Goal: Transaction & Acquisition: Purchase product/service

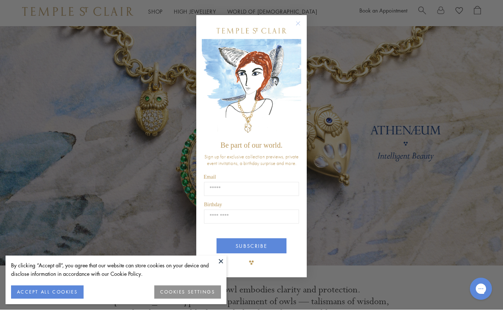
click at [295, 36] on circle "Close dialog" at bounding box center [298, 40] width 9 height 9
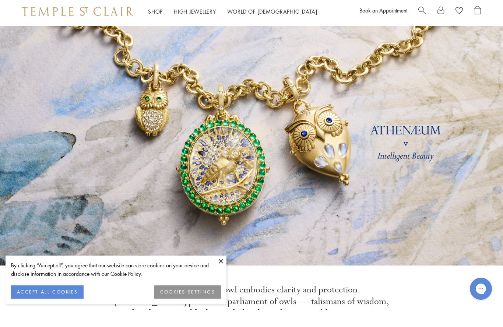
scroll to position [17, 0]
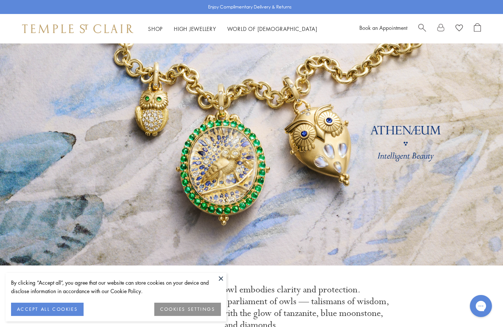
click at [218, 281] on button at bounding box center [221, 278] width 11 height 11
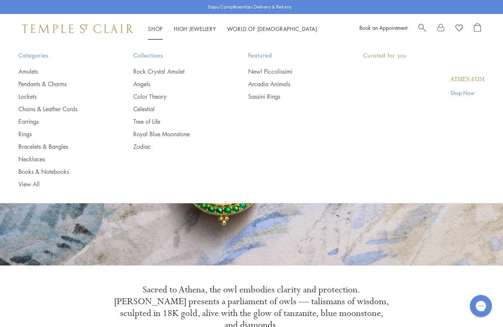
click at [153, 29] on link "Shop Shop" at bounding box center [155, 28] width 15 height 7
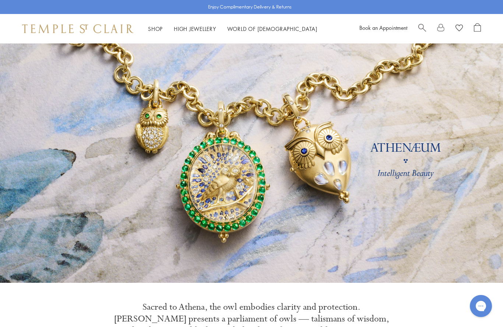
click at [19, 229] on link at bounding box center [251, 163] width 503 height 240
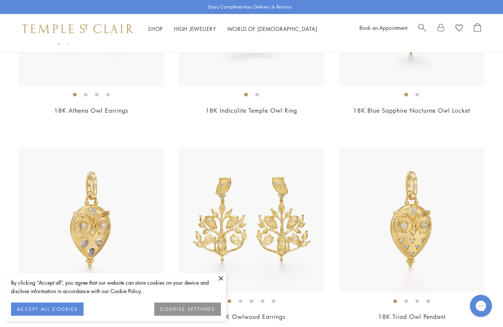
scroll to position [498, 0]
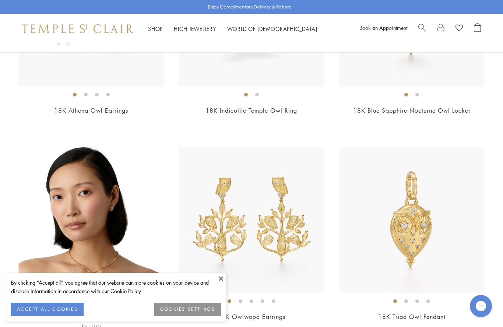
click at [52, 262] on img at bounding box center [91, 220] width 146 height 146
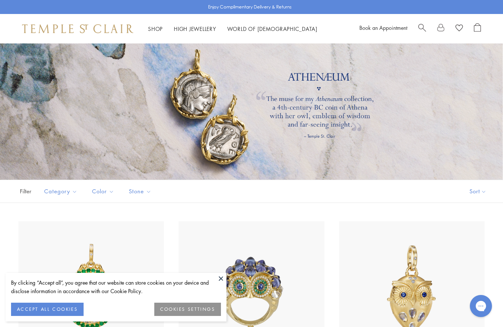
scroll to position [0, 0]
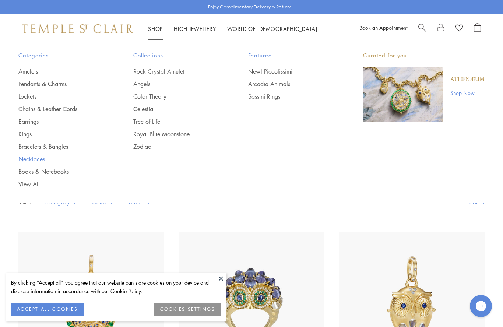
click at [36, 159] on link "Necklaces" at bounding box center [61, 159] width 86 height 8
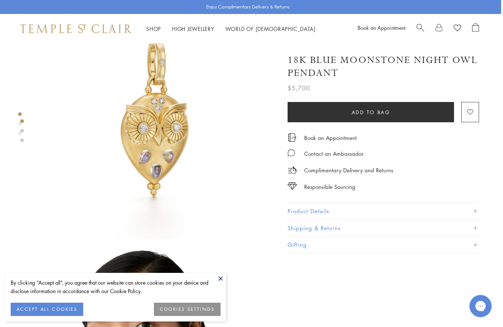
scroll to position [0, 1]
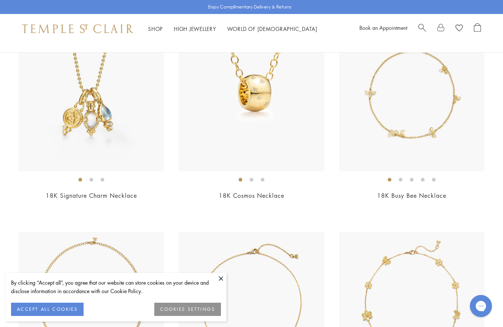
scroll to position [270, 0]
